Goal: Transaction & Acquisition: Subscribe to service/newsletter

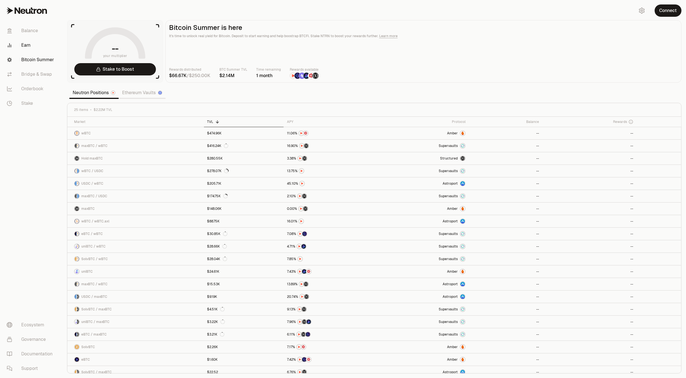
click at [30, 46] on link "Earn" at bounding box center [31, 45] width 58 height 15
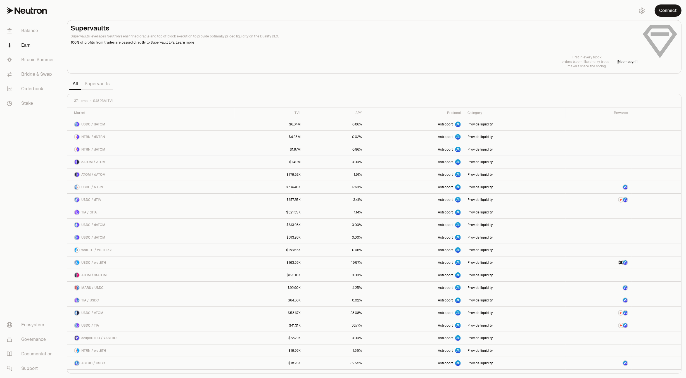
drag, startPoint x: 590, startPoint y: 22, endPoint x: 594, endPoint y: 22, distance: 3.6
click at [590, 22] on div at bounding box center [374, 46] width 614 height 53
click at [671, 12] on button "Connect" at bounding box center [668, 10] width 27 height 12
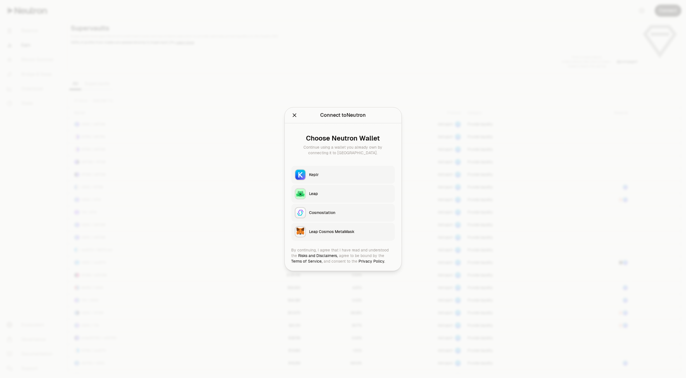
click at [324, 175] on div "Keplr" at bounding box center [350, 175] width 82 height 6
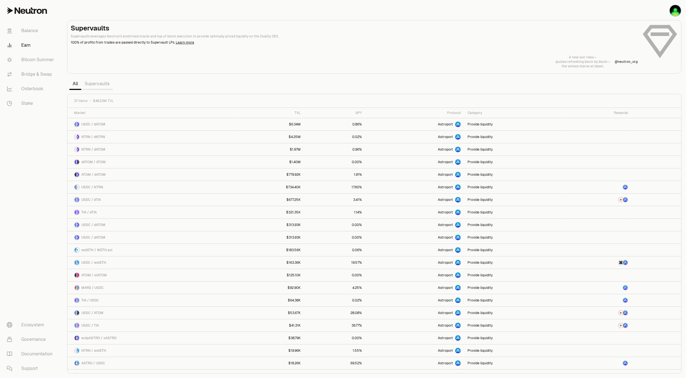
click at [99, 85] on link "Supervaults" at bounding box center [97, 83] width 32 height 11
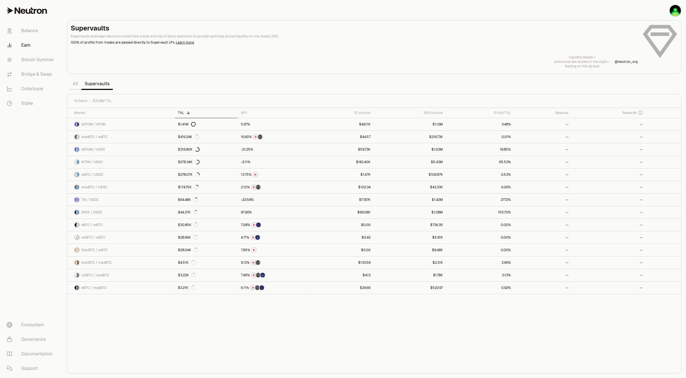
click at [74, 83] on link "All" at bounding box center [75, 83] width 12 height 11
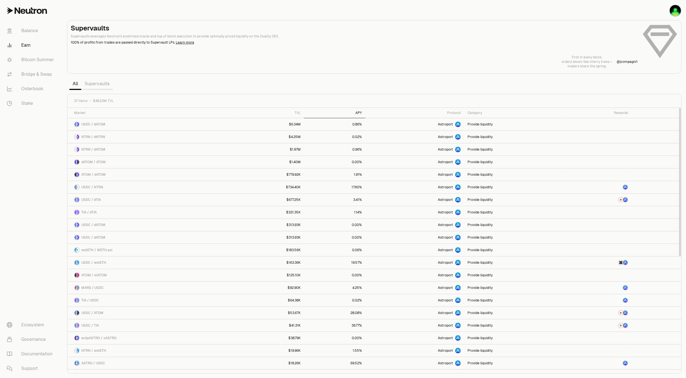
click at [360, 111] on div "APY" at bounding box center [334, 113] width 55 height 4
